Goal: Information Seeking & Learning: Learn about a topic

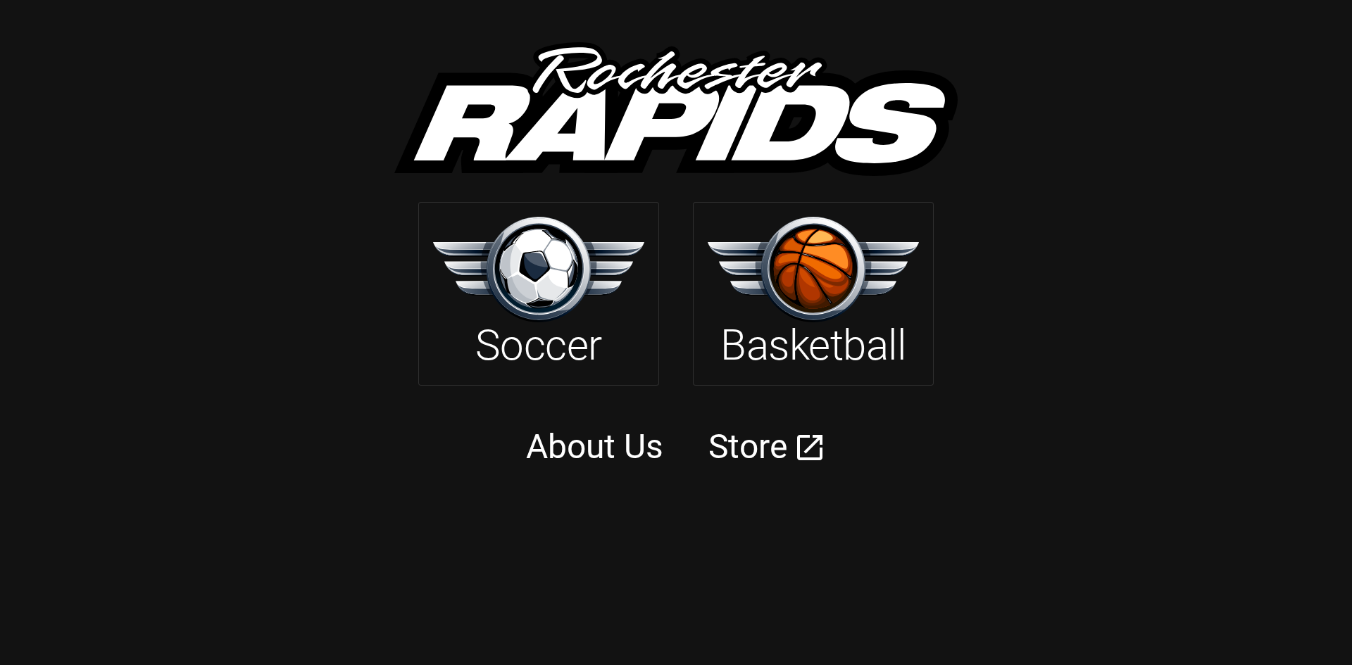
click at [513, 291] on img at bounding box center [538, 269] width 211 height 105
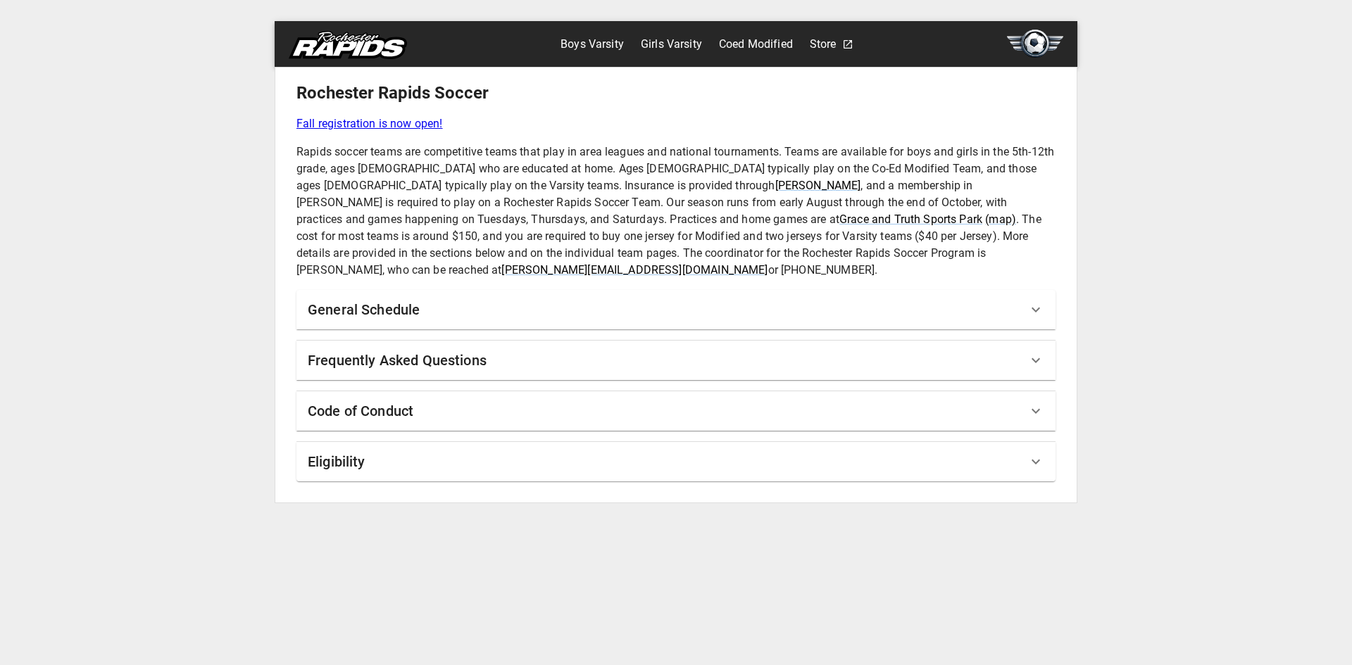
click at [681, 40] on link "Girls Varsity" at bounding box center [671, 44] width 61 height 23
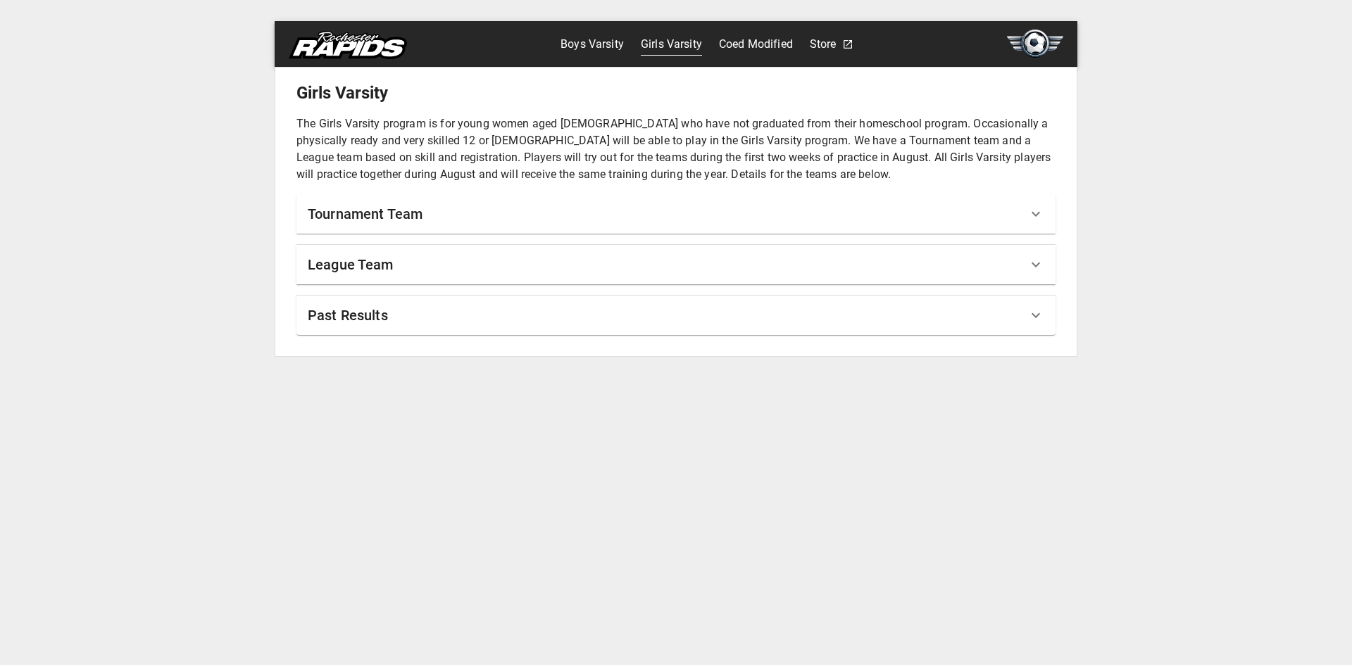
click at [488, 221] on div "Tournament Team" at bounding box center [668, 214] width 720 height 23
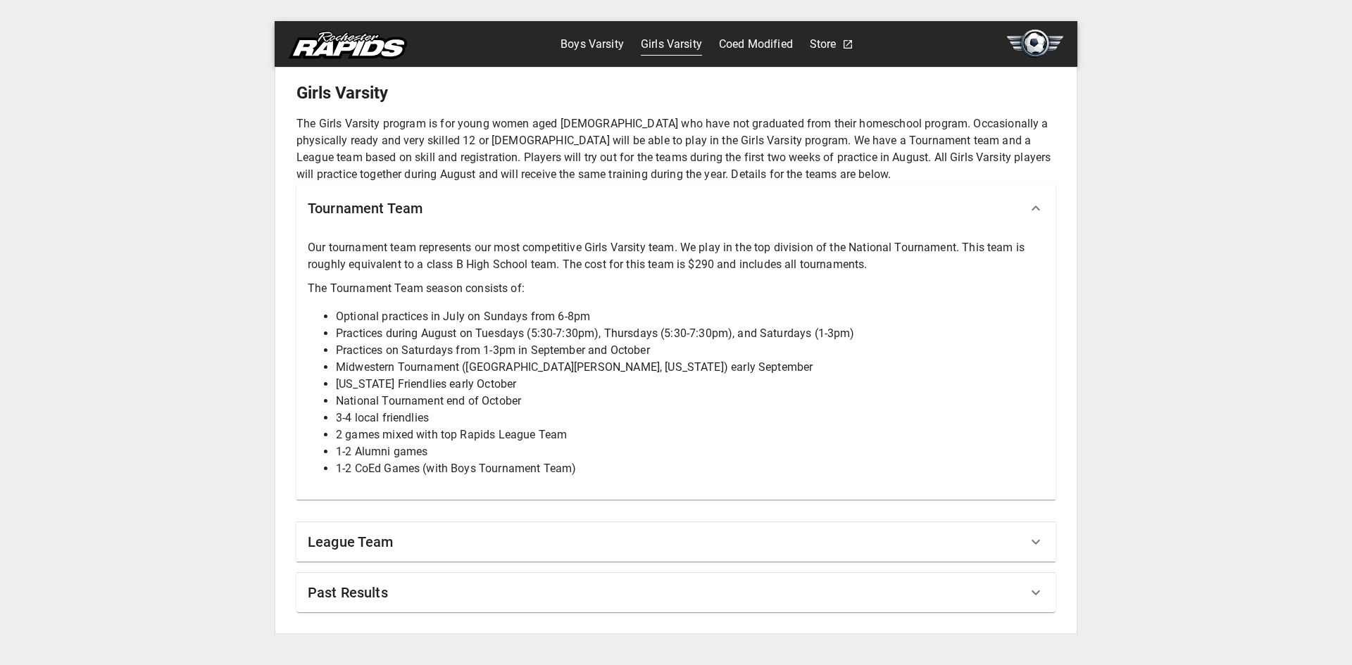
click at [459, 539] on div "League Team" at bounding box center [668, 542] width 720 height 23
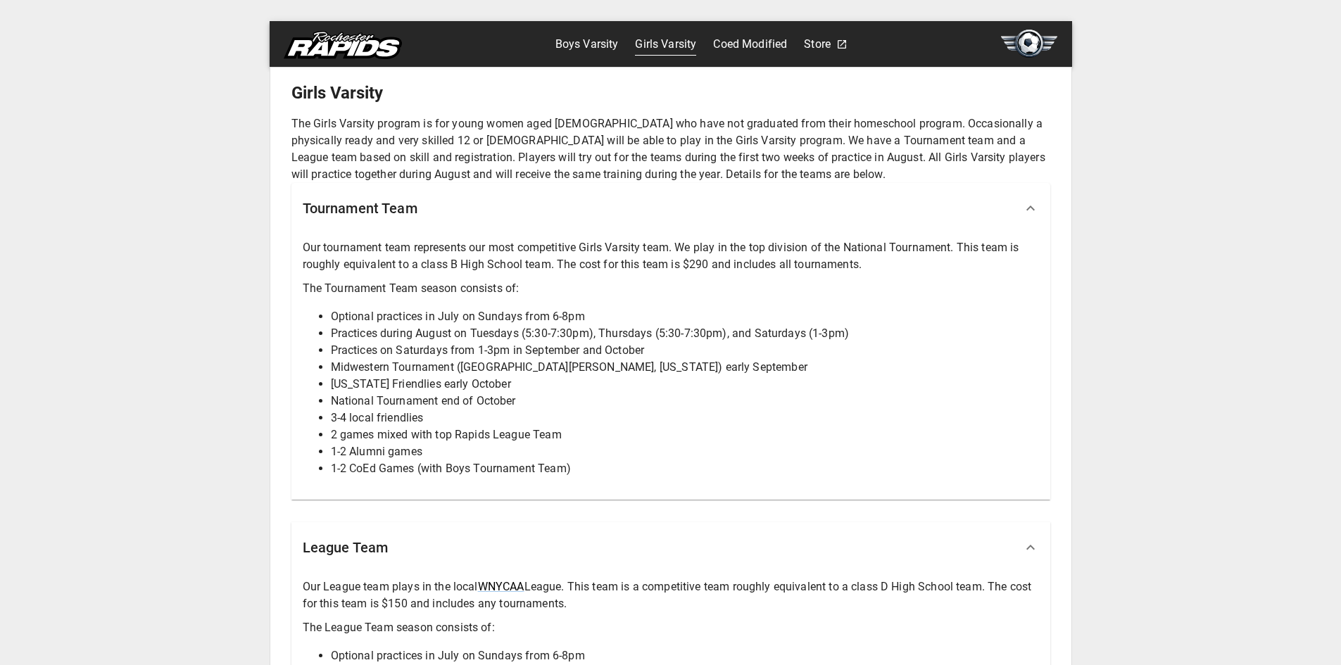
scroll to position [207, 0]
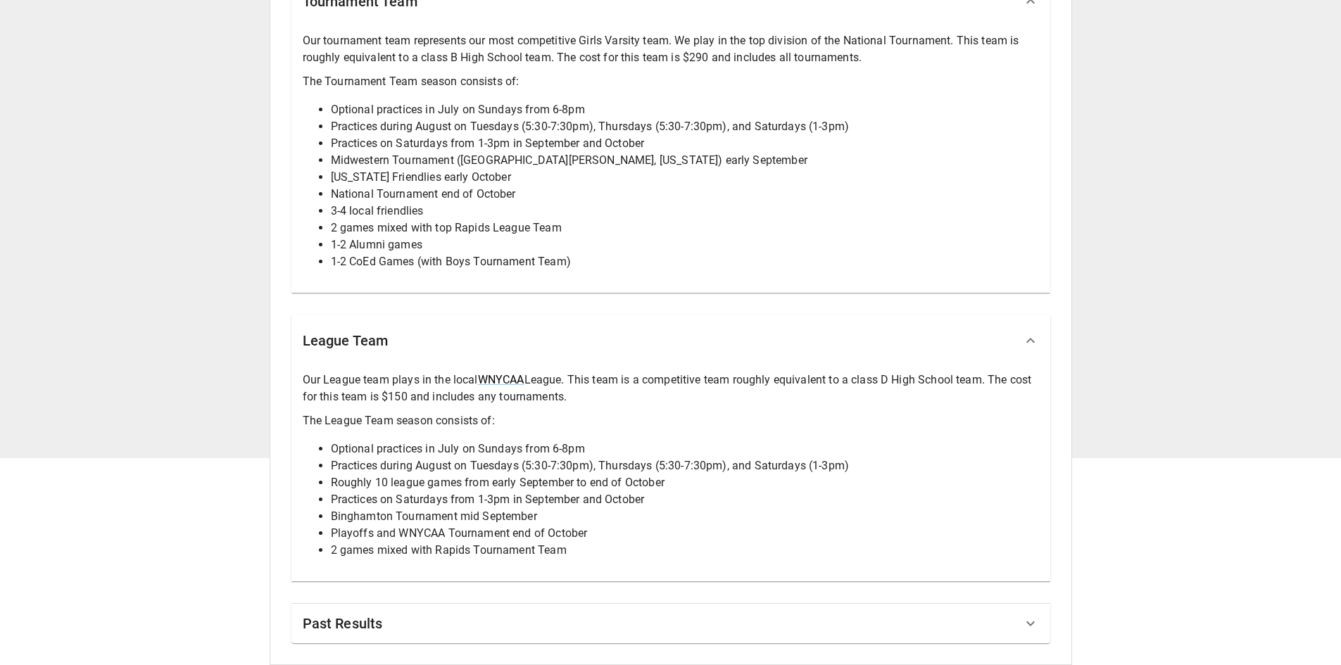
click at [418, 632] on div "Past Results" at bounding box center [663, 624] width 720 height 23
click at [439, 617] on div "Past Results" at bounding box center [670, 629] width 759 height 51
click at [399, 636] on div "Past Results" at bounding box center [670, 623] width 759 height 39
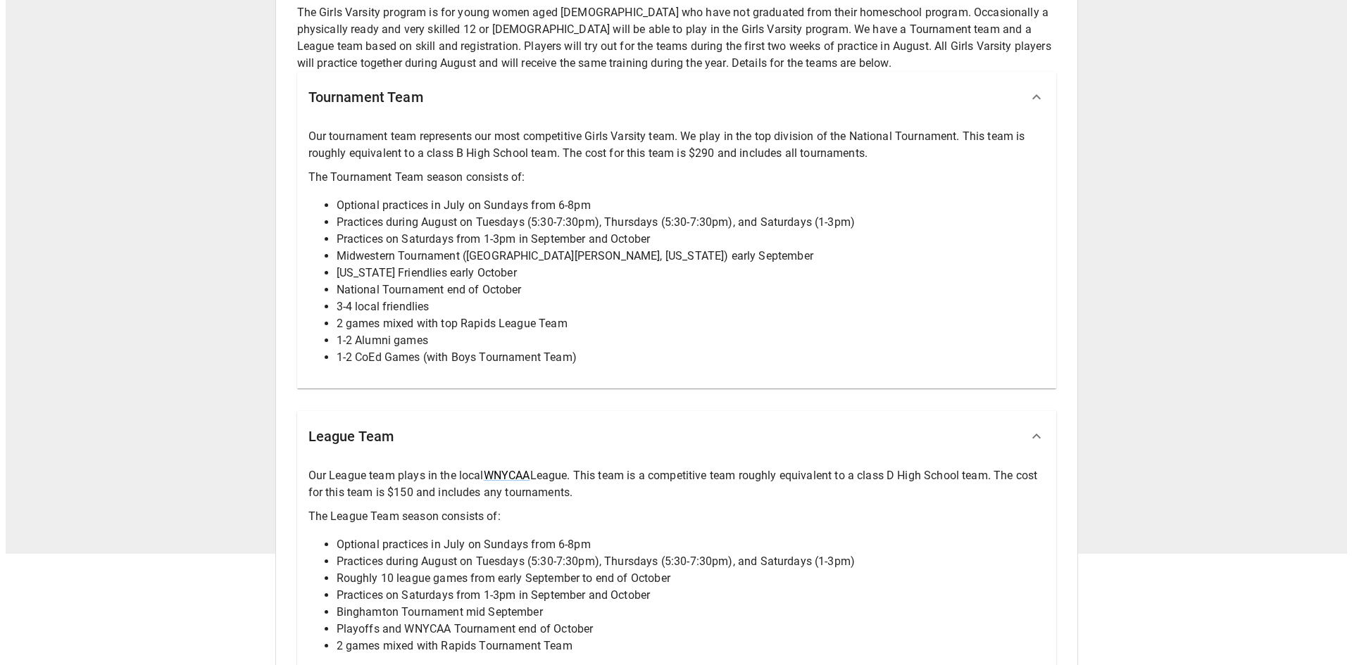
scroll to position [0, 0]
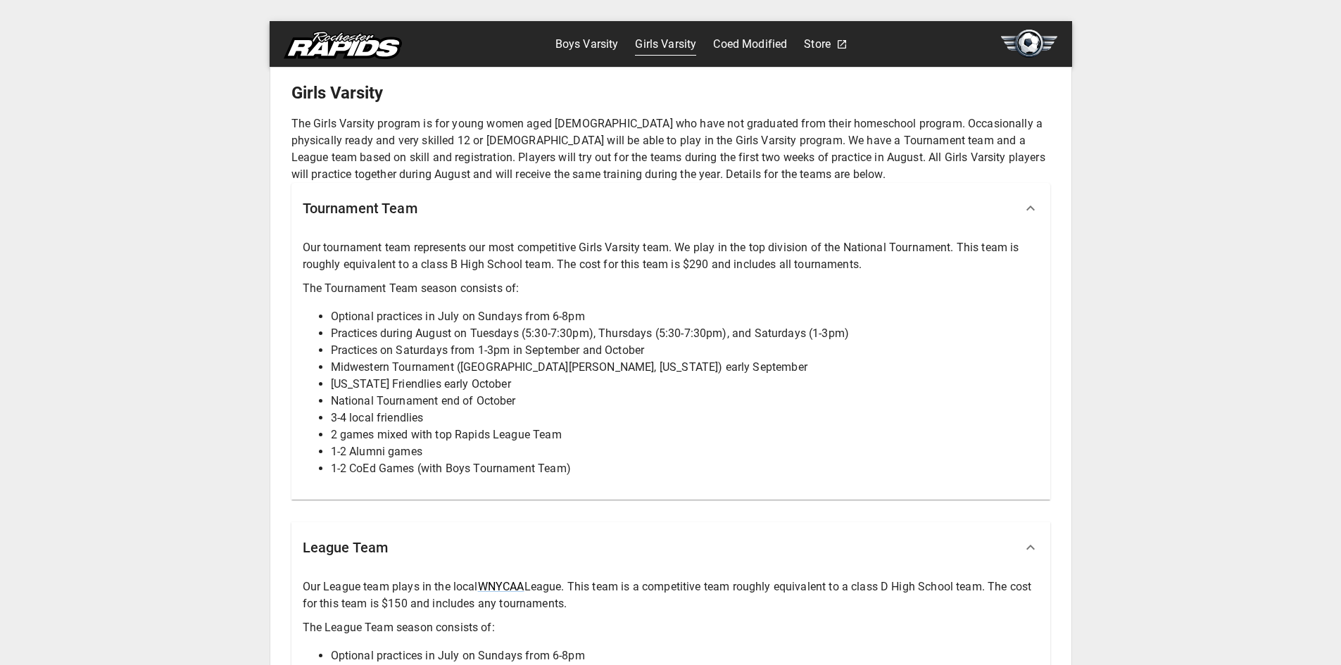
click at [590, 47] on link "Boys Varsity" at bounding box center [587, 44] width 63 height 23
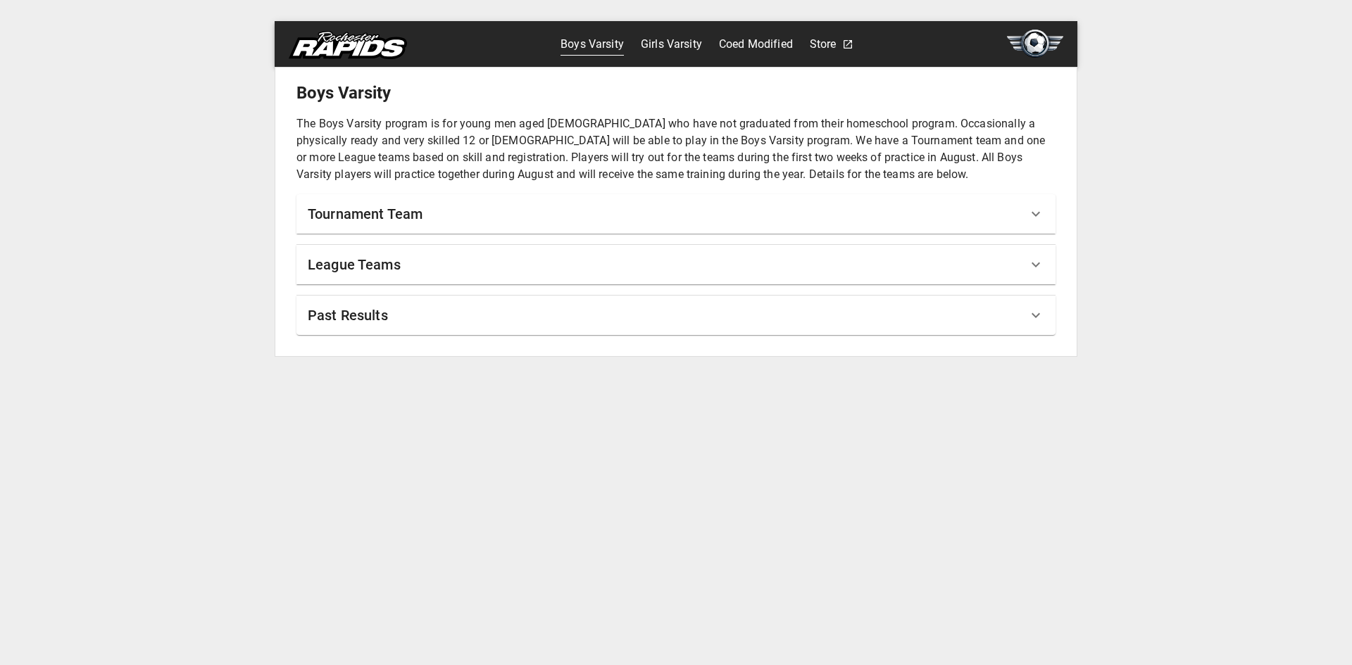
click at [773, 46] on link "Coed Modified" at bounding box center [756, 44] width 74 height 23
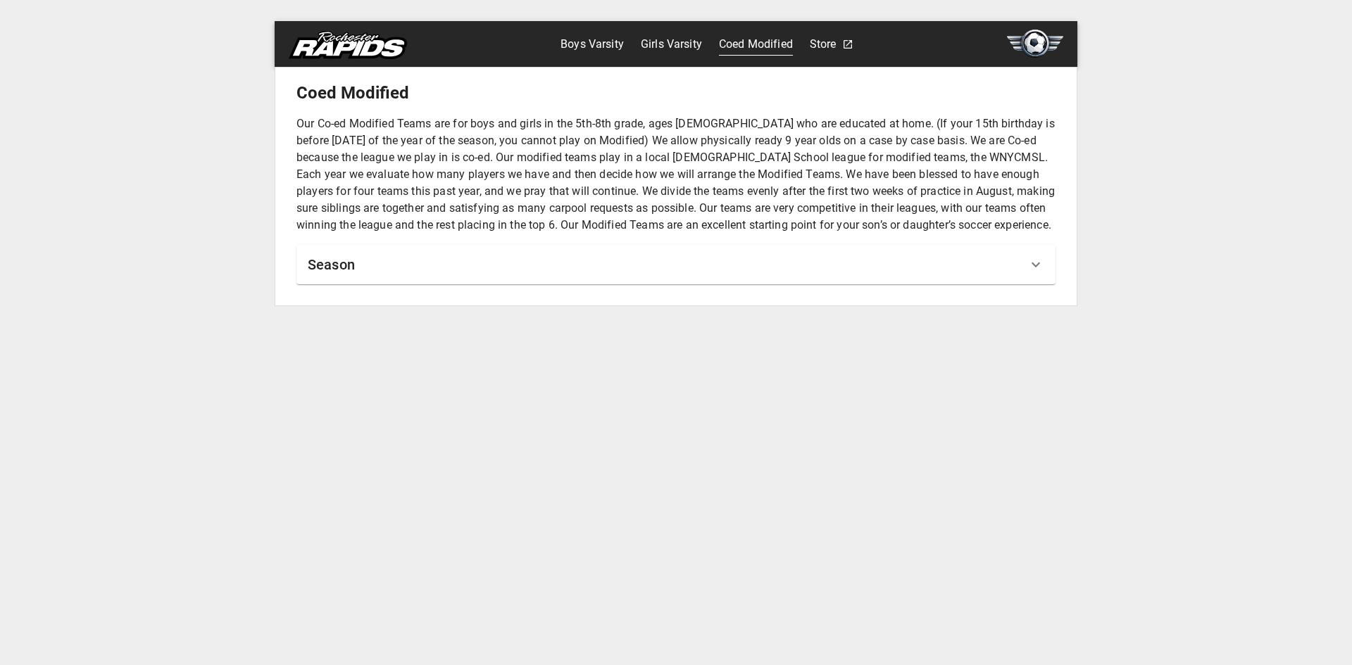
click at [313, 263] on h6 "Season" at bounding box center [331, 264] width 47 height 23
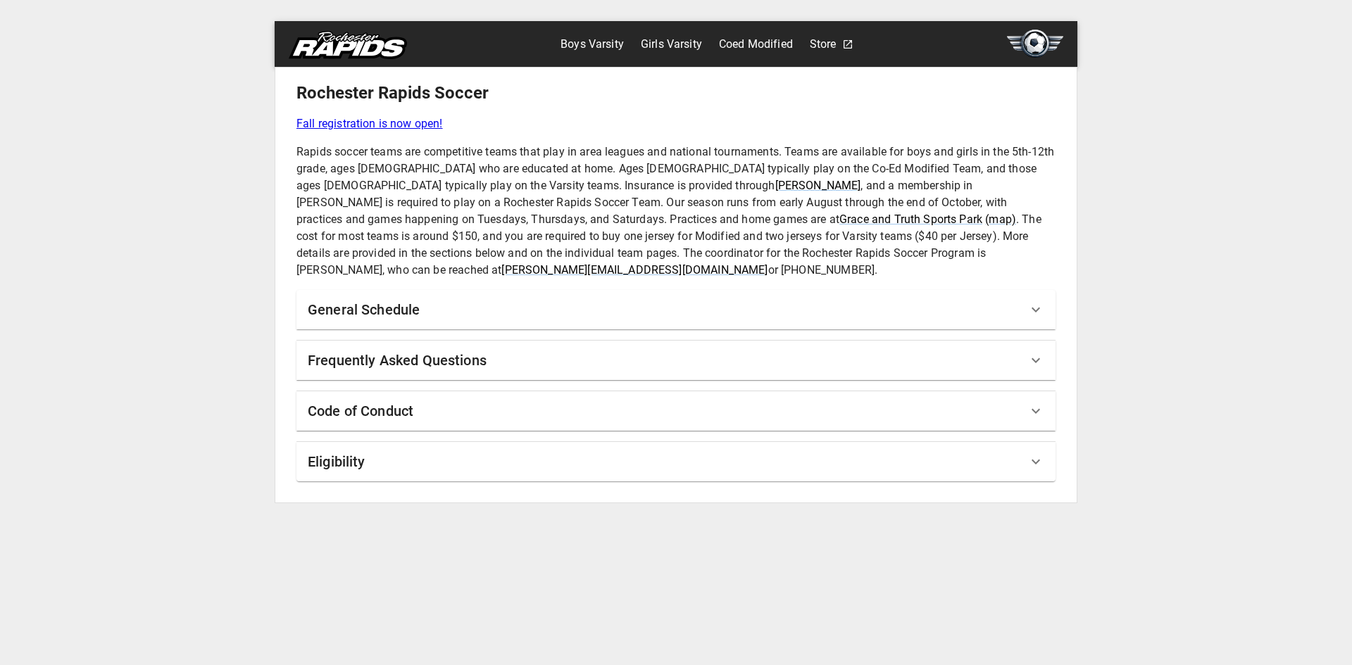
click at [414, 299] on h6 "General Schedule" at bounding box center [364, 310] width 112 height 23
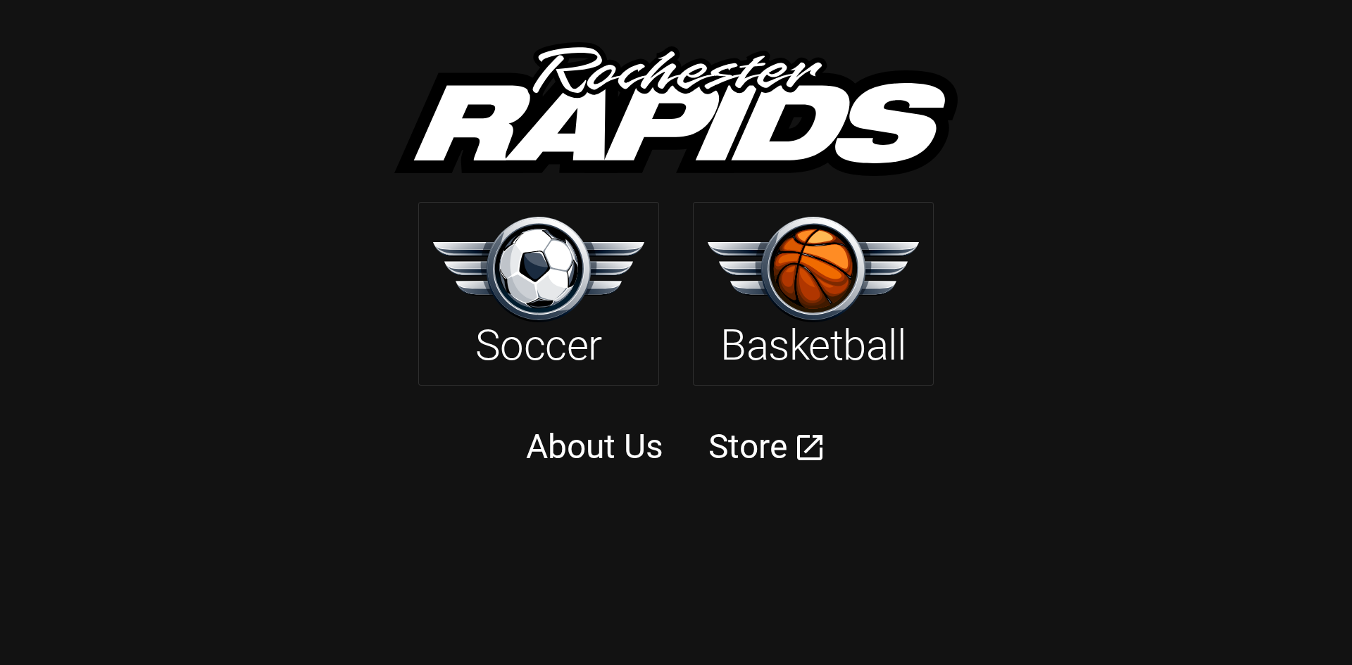
click at [862, 340] on h2 "Basketball" at bounding box center [812, 345] width 185 height 51
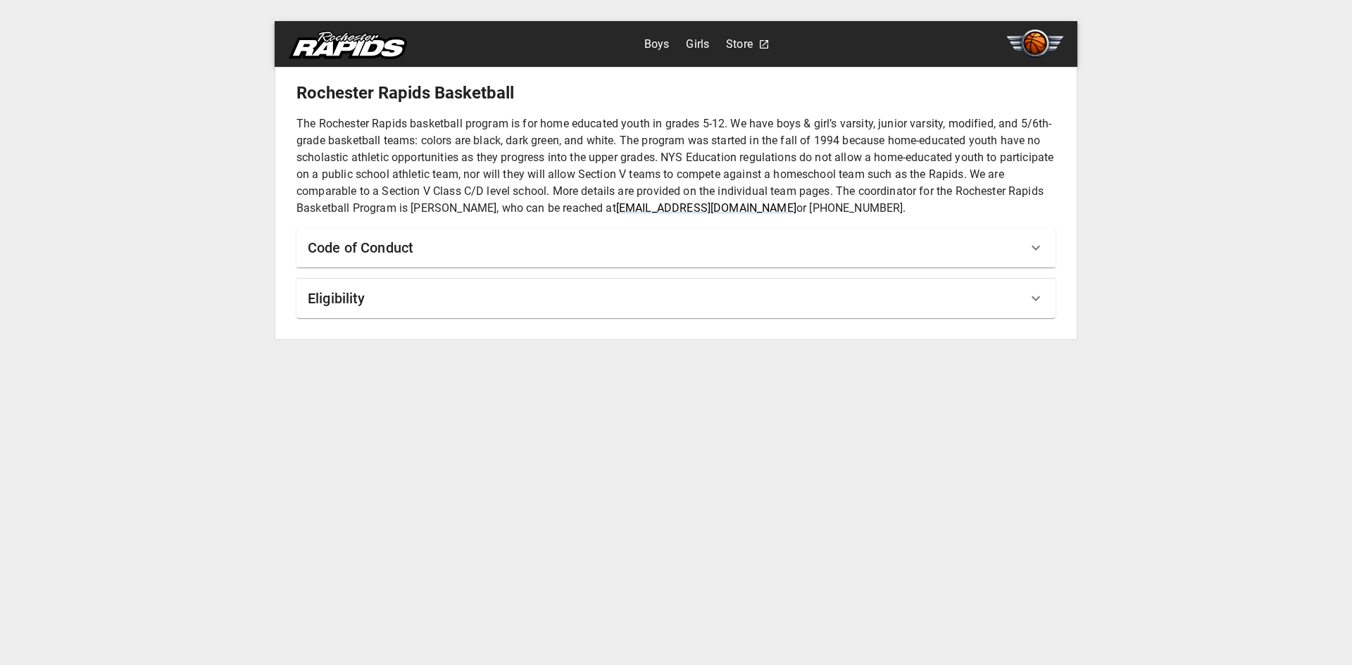
click at [448, 294] on div "Eligibility" at bounding box center [668, 298] width 720 height 23
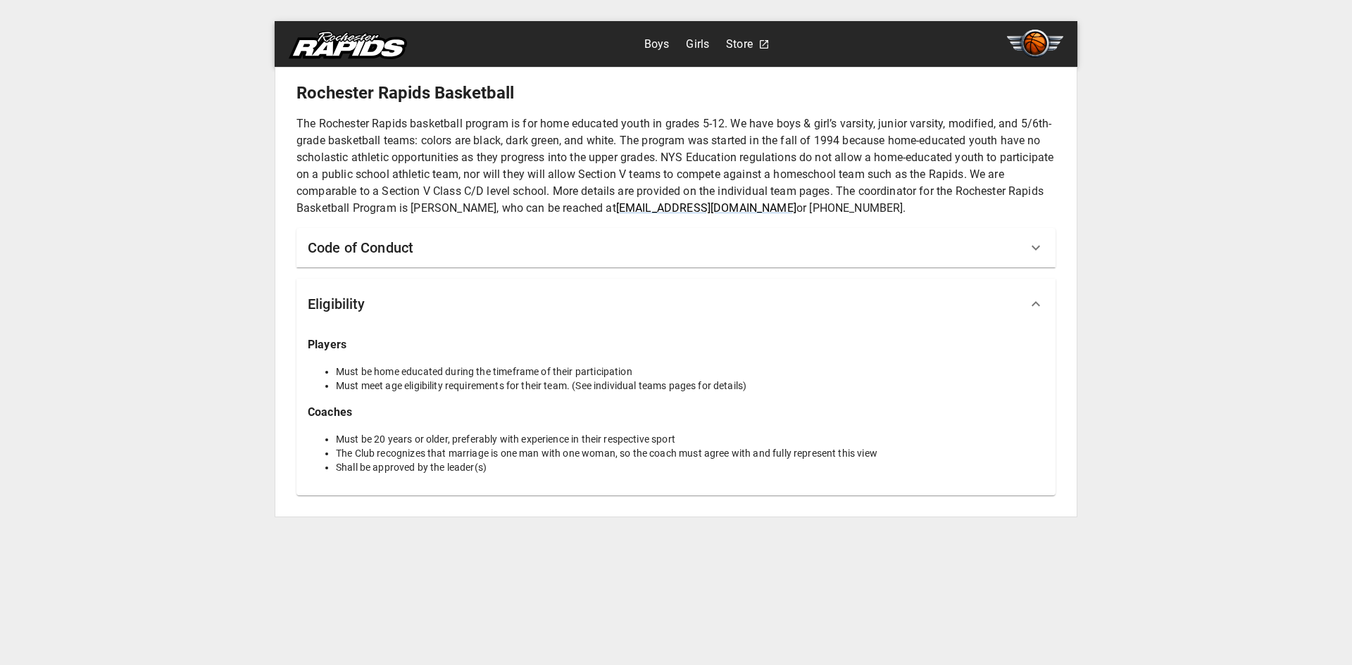
click at [1039, 247] on icon at bounding box center [1035, 248] width 8 height 5
